Goal: Information Seeking & Learning: Learn about a topic

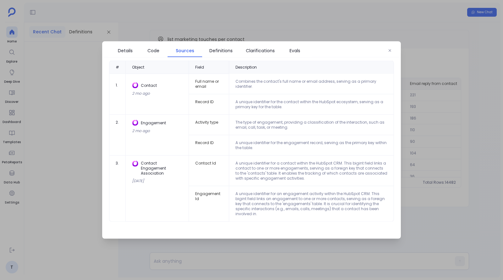
scroll to position [0, 207]
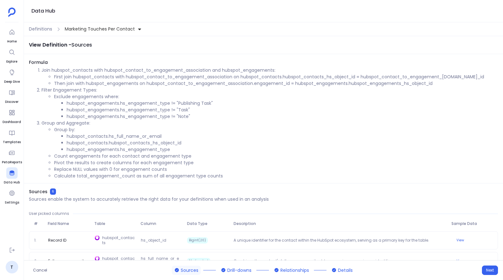
scroll to position [98, 0]
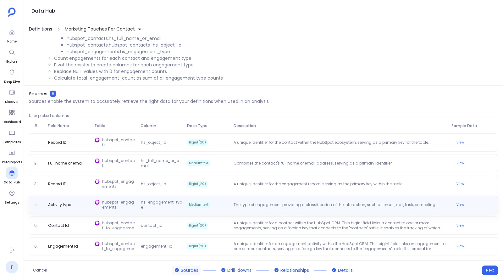
click at [45, 28] on span "Definitions" at bounding box center [40, 29] width 23 height 7
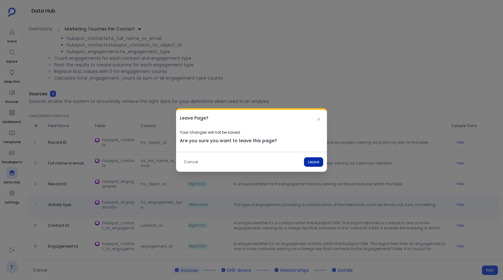
click at [315, 160] on button "Leave" at bounding box center [313, 161] width 19 height 9
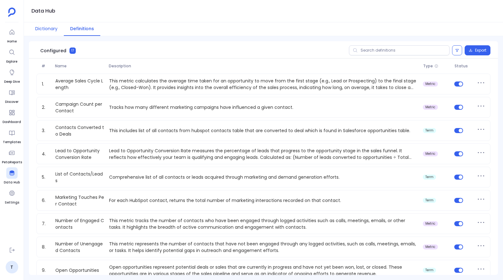
click at [43, 23] on button "Dictionary" at bounding box center [46, 29] width 35 height 14
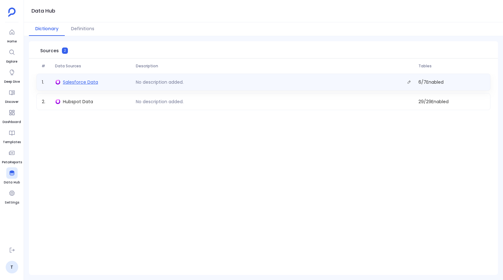
click at [75, 81] on span "Salesforce Data" at bounding box center [80, 82] width 35 height 6
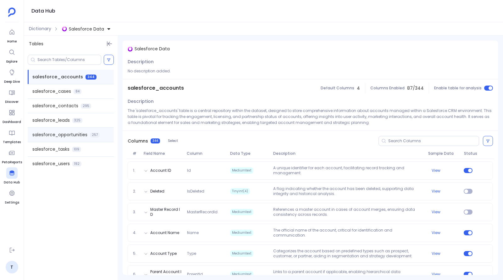
click at [66, 136] on span "salesforce_opportunities" at bounding box center [59, 134] width 55 height 7
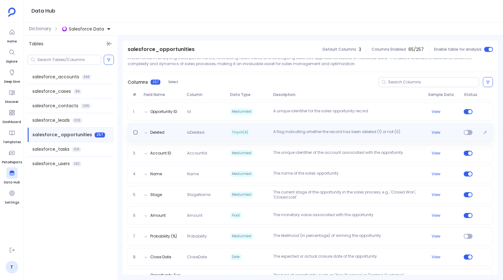
scroll to position [67, 0]
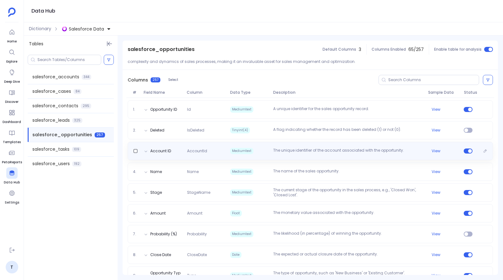
click at [290, 150] on p "The unique identifier of the account associated with the opportunity." at bounding box center [348, 151] width 155 height 6
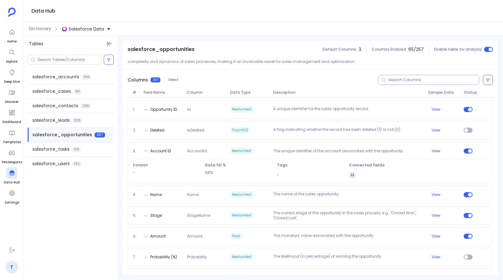
click at [421, 79] on input at bounding box center [433, 79] width 91 height 5
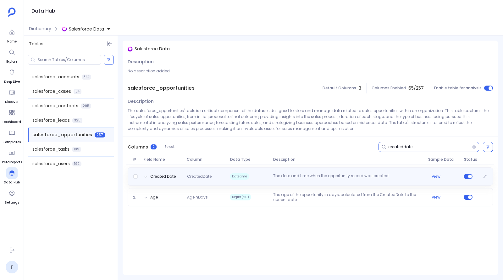
scroll to position [0, 0]
type input "createddate"
click at [434, 176] on button "View" at bounding box center [436, 176] width 9 height 5
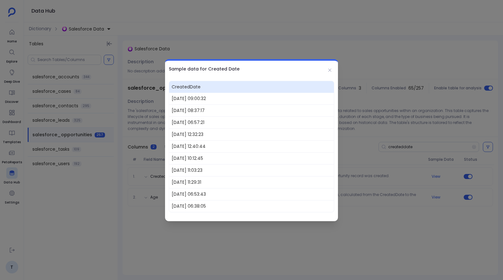
click at [184, 100] on span "2024-08-19 09:00:32" at bounding box center [251, 99] width 165 height 12
copy span "2024-08-19 09:00:32"
click at [252, 36] on div at bounding box center [251, 140] width 503 height 280
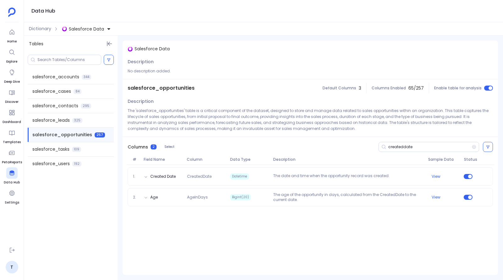
click at [44, 26] on span "Dictionary" at bounding box center [40, 28] width 22 height 7
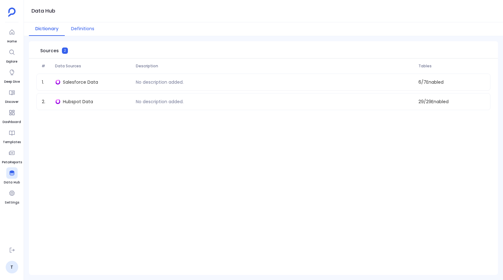
click at [84, 30] on button "Definitions" at bounding box center [83, 29] width 36 height 14
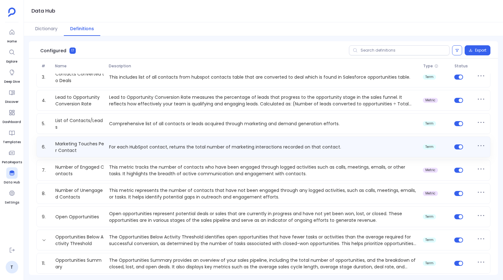
scroll to position [52, 0]
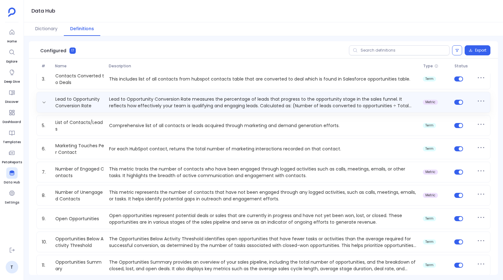
click at [133, 103] on p "Lead to Opportunity Conversion Rate measures the percentage of leads that progr…" at bounding box center [264, 102] width 314 height 13
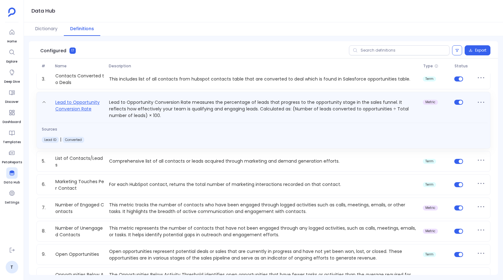
click at [80, 98] on link "Lead to Opportunity Conversion Rate" at bounding box center [80, 108] width 54 height 20
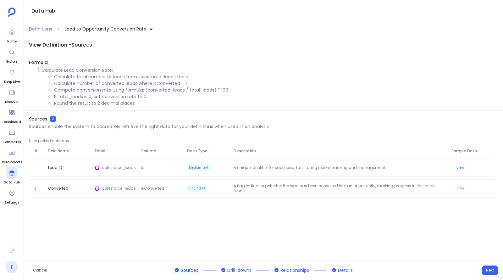
click at [105, 29] on span "Lead to Opportunity Conversion Rate" at bounding box center [106, 29] width 82 height 7
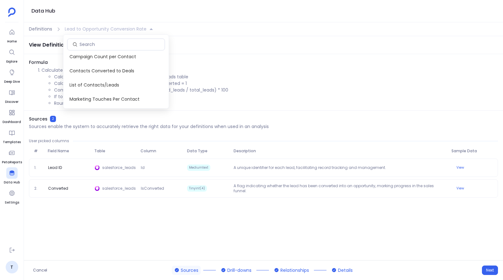
scroll to position [30, 0]
click at [105, 83] on span "List of Contacts/Leads" at bounding box center [116, 85] width 105 height 14
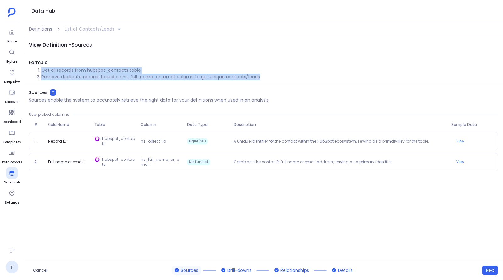
drag, startPoint x: 41, startPoint y: 71, endPoint x: 260, endPoint y: 80, distance: 219.0
click at [260, 80] on ol "Get all records from hubspot_contacts table Remove duplicate records based on h…" at bounding box center [263, 73] width 469 height 13
copy ol "Get all records from hubspot_contacts table Remove duplicate records based on h…"
click at [187, 75] on li "Remove duplicate records based on hs_full_name_or_email column to get unique co…" at bounding box center [269, 77] width 456 height 7
